Goal: Find specific page/section: Find specific page/section

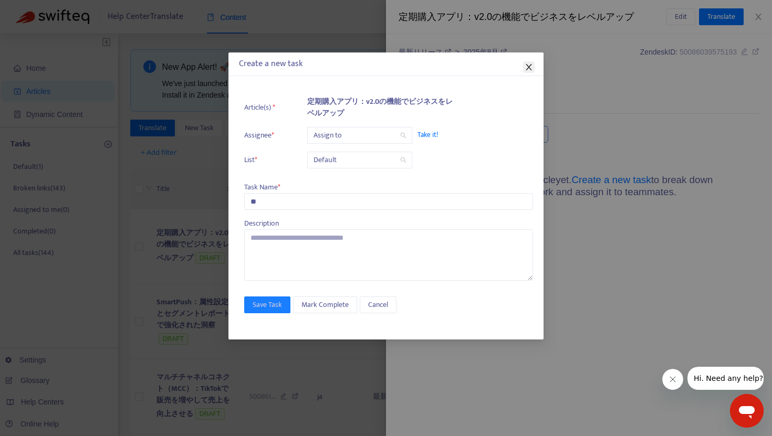
click at [529, 68] on icon "close" at bounding box center [528, 67] width 6 height 6
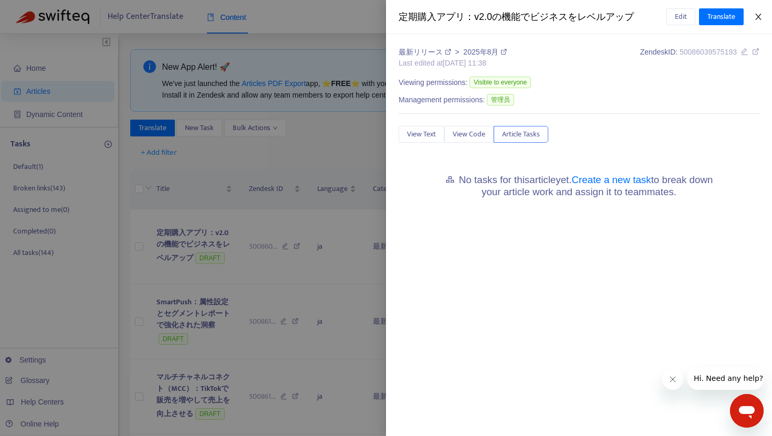
click at [762, 18] on button "Close" at bounding box center [758, 17] width 15 height 10
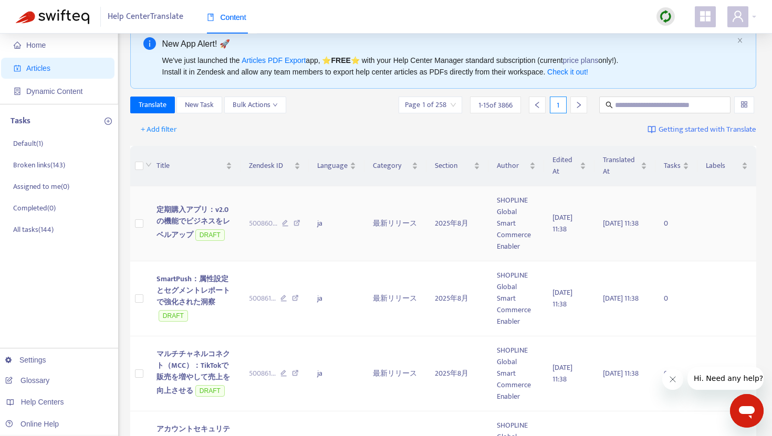
scroll to position [24, 0]
click at [193, 127] on div "+ Add filter Getting started with Translate" at bounding box center [443, 129] width 626 height 25
click at [167, 130] on span "+ Add filter" at bounding box center [159, 129] width 36 height 13
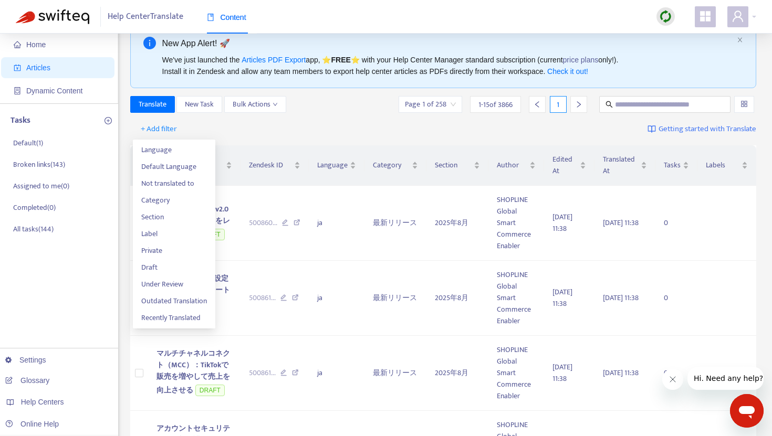
click at [326, 111] on div "Translate New Task Bulk Actions Page 1 of 258 1 - 15 of 3866 1" at bounding box center [443, 104] width 626 height 17
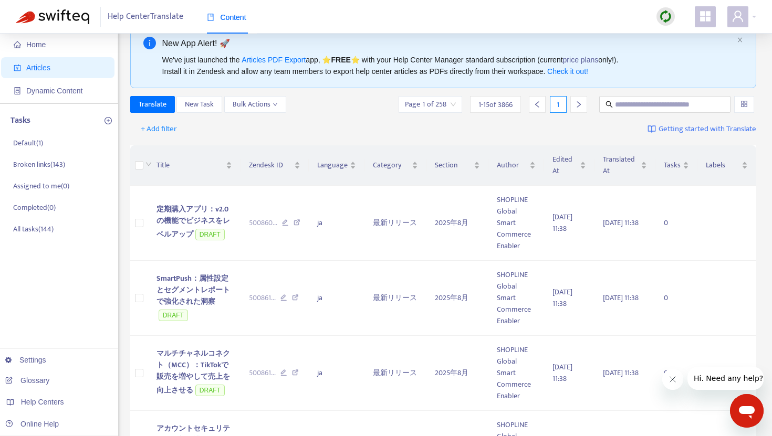
scroll to position [0, 0]
